Goal: Task Accomplishment & Management: Manage account settings

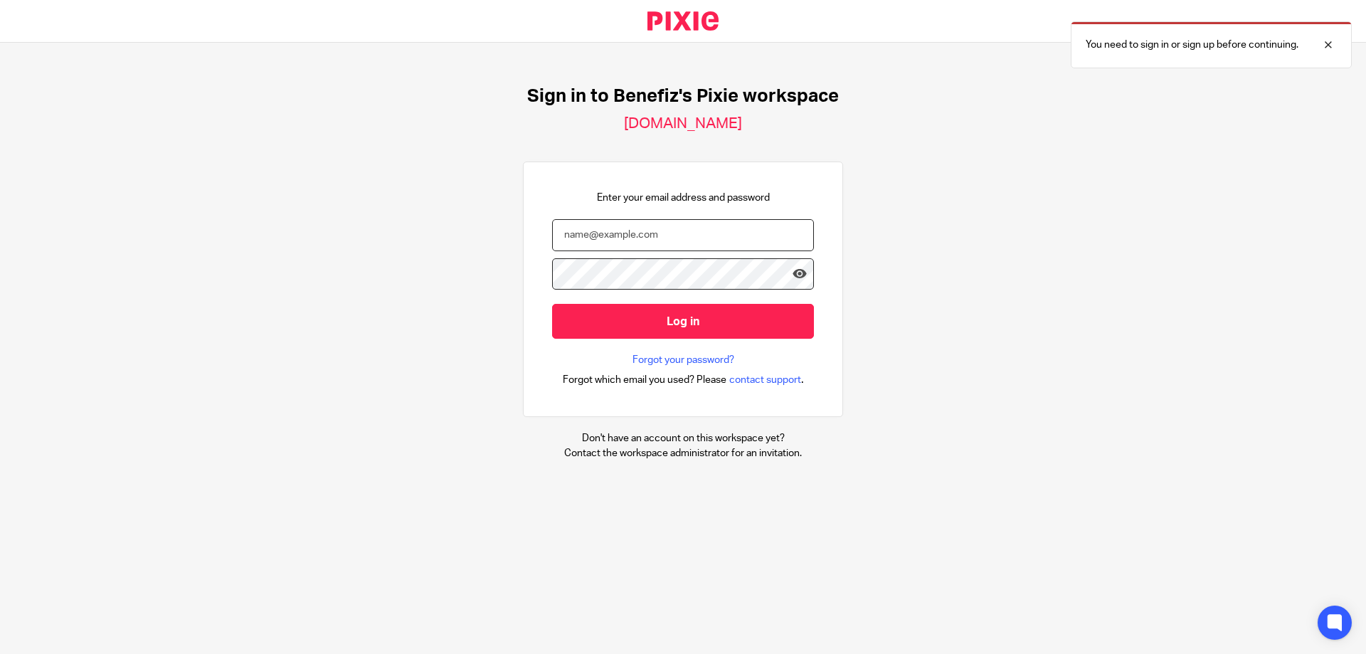
click at [729, 230] on input "email" at bounding box center [683, 235] width 262 height 32
type input "[PERSON_NAME][EMAIL_ADDRESS][DOMAIN_NAME]"
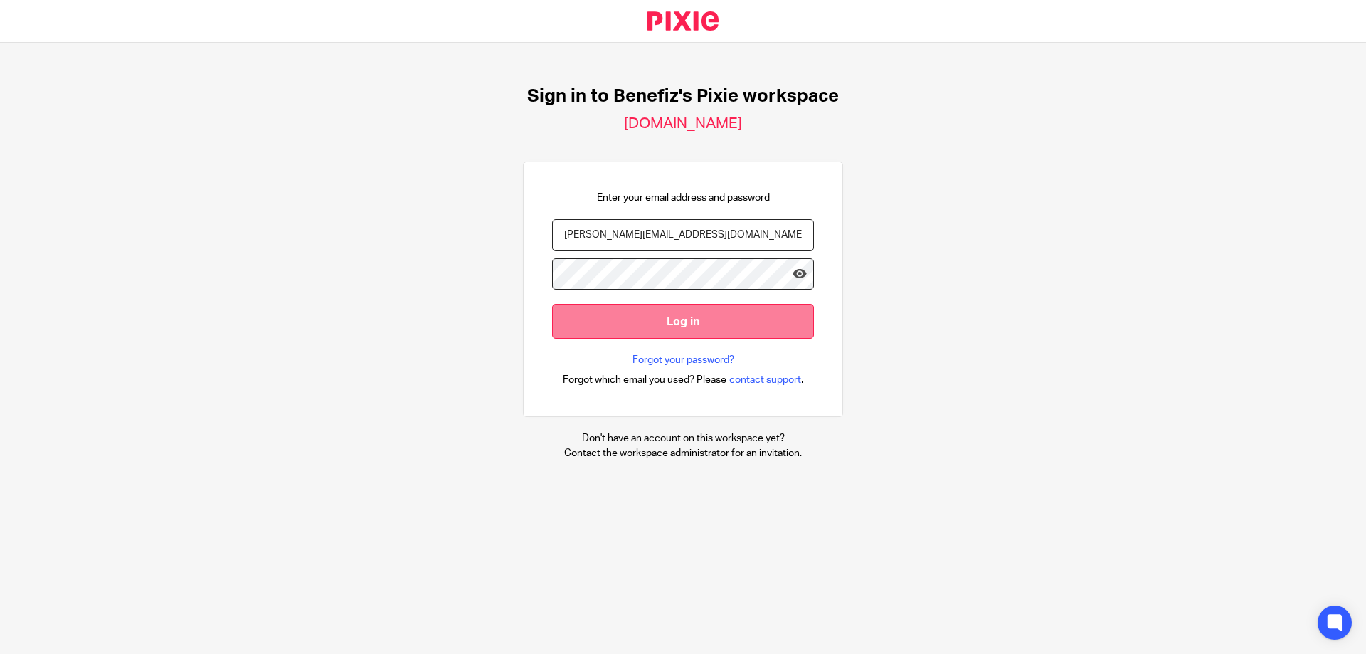
click at [690, 329] on input "Log in" at bounding box center [683, 321] width 262 height 35
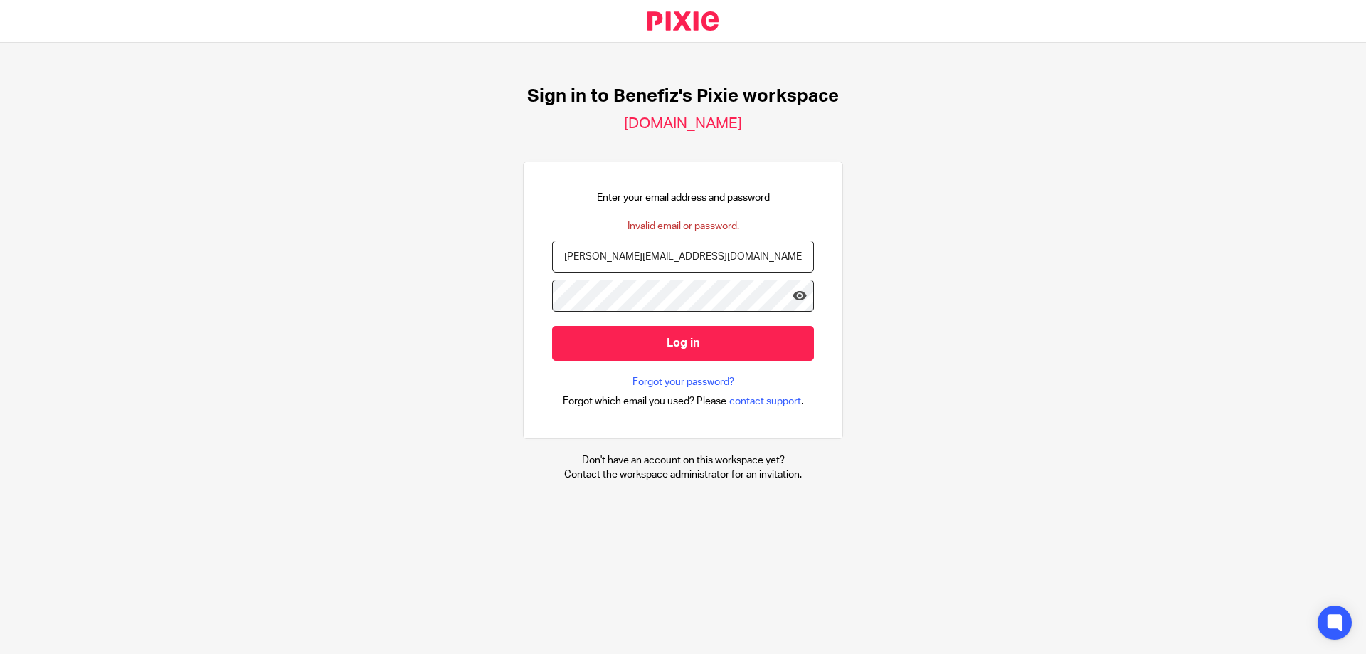
drag, startPoint x: 1298, startPoint y: 1, endPoint x: 1062, endPoint y: 136, distance: 271.2
click at [1056, 178] on div "Sign in to Benefiz's Pixie workspace benefiz.usepixie.net Enter your email addr…" at bounding box center [683, 284] width 1366 height 482
